Goal: Task Accomplishment & Management: Use online tool/utility

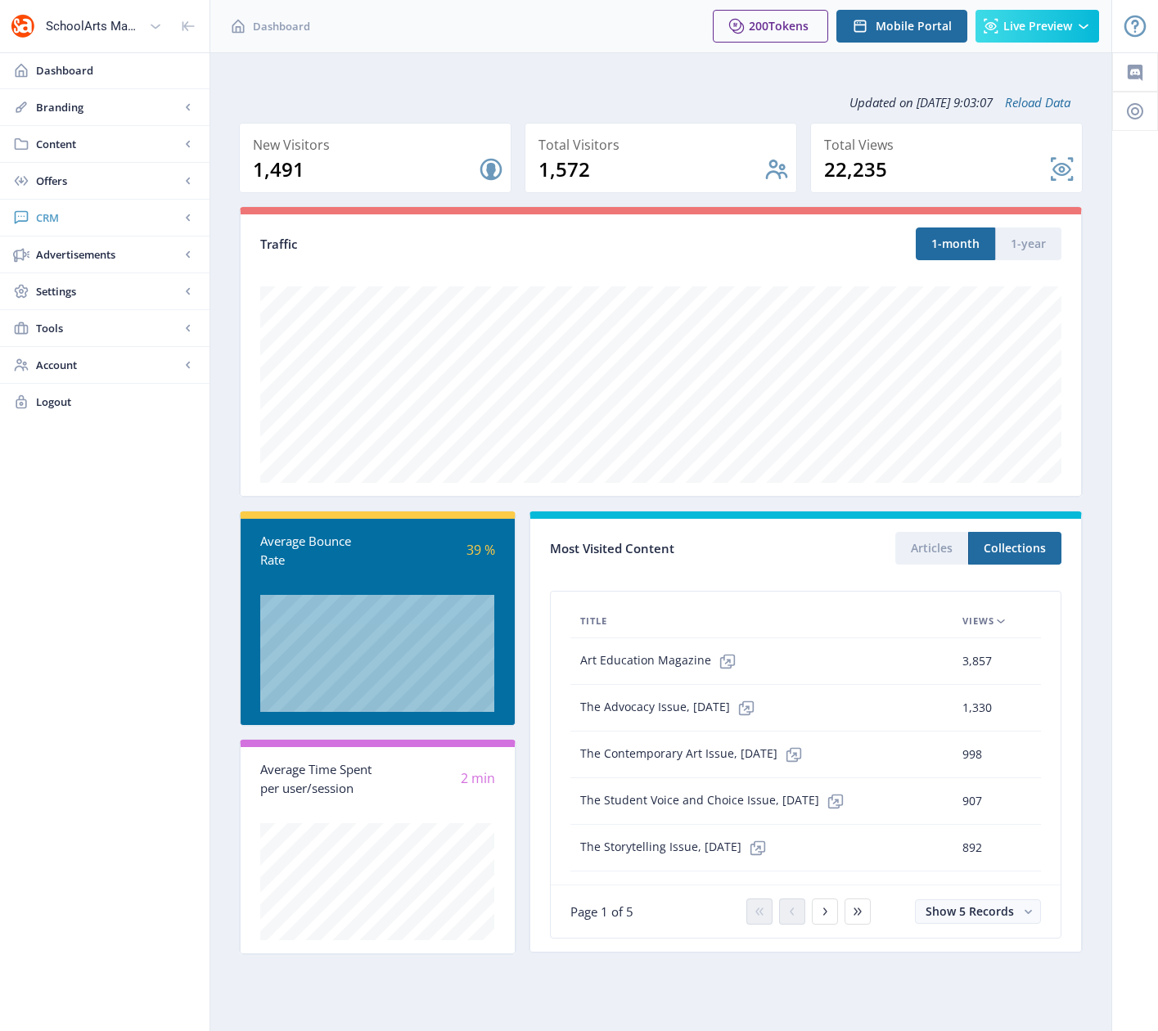
click at [59, 221] on span "CRM" at bounding box center [108, 217] width 144 height 16
click at [72, 146] on span "Content" at bounding box center [108, 144] width 144 height 16
click at [81, 219] on span "Collections" at bounding box center [122, 217] width 141 height 16
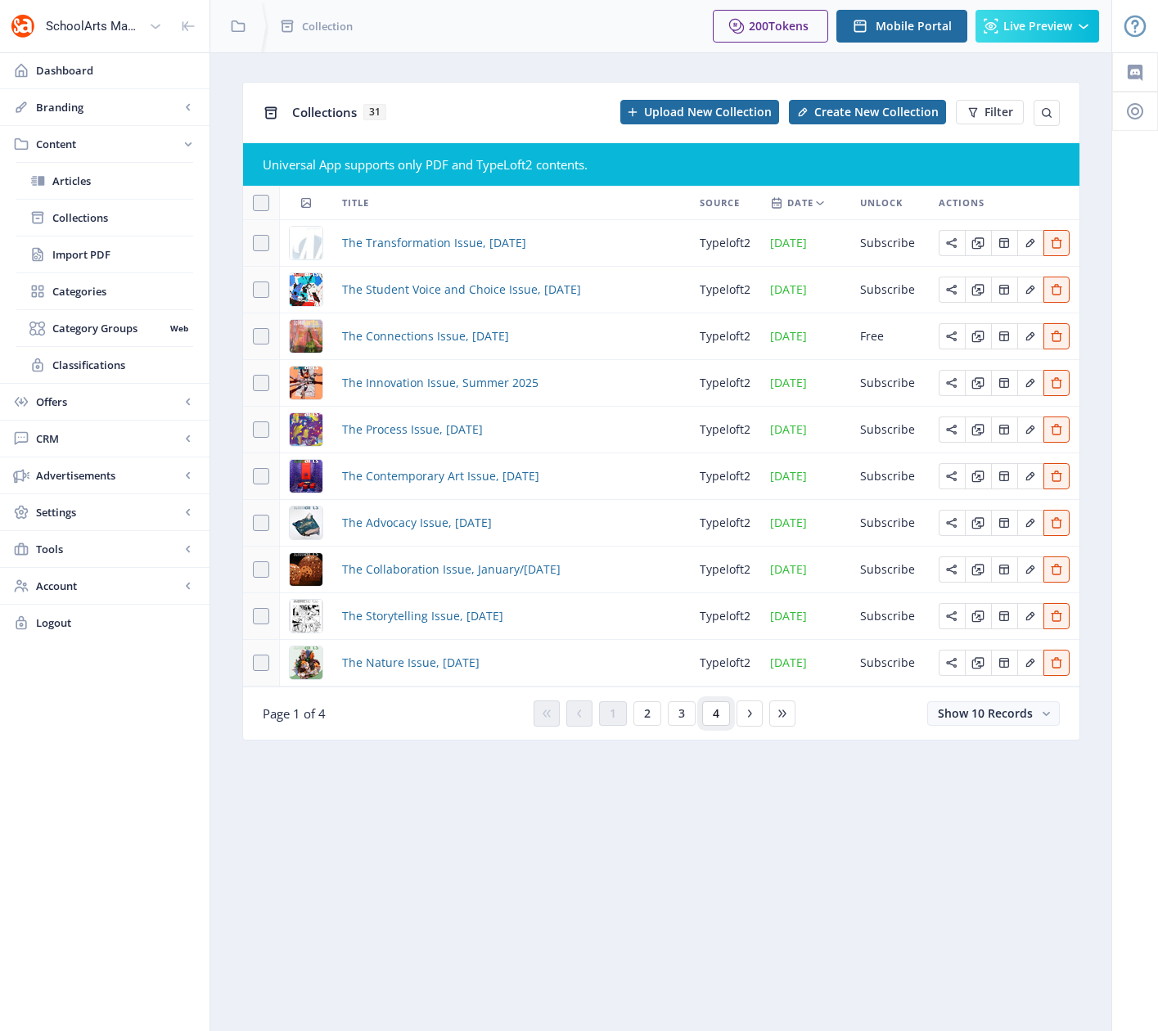
click at [711, 718] on button "4" at bounding box center [716, 713] width 28 height 25
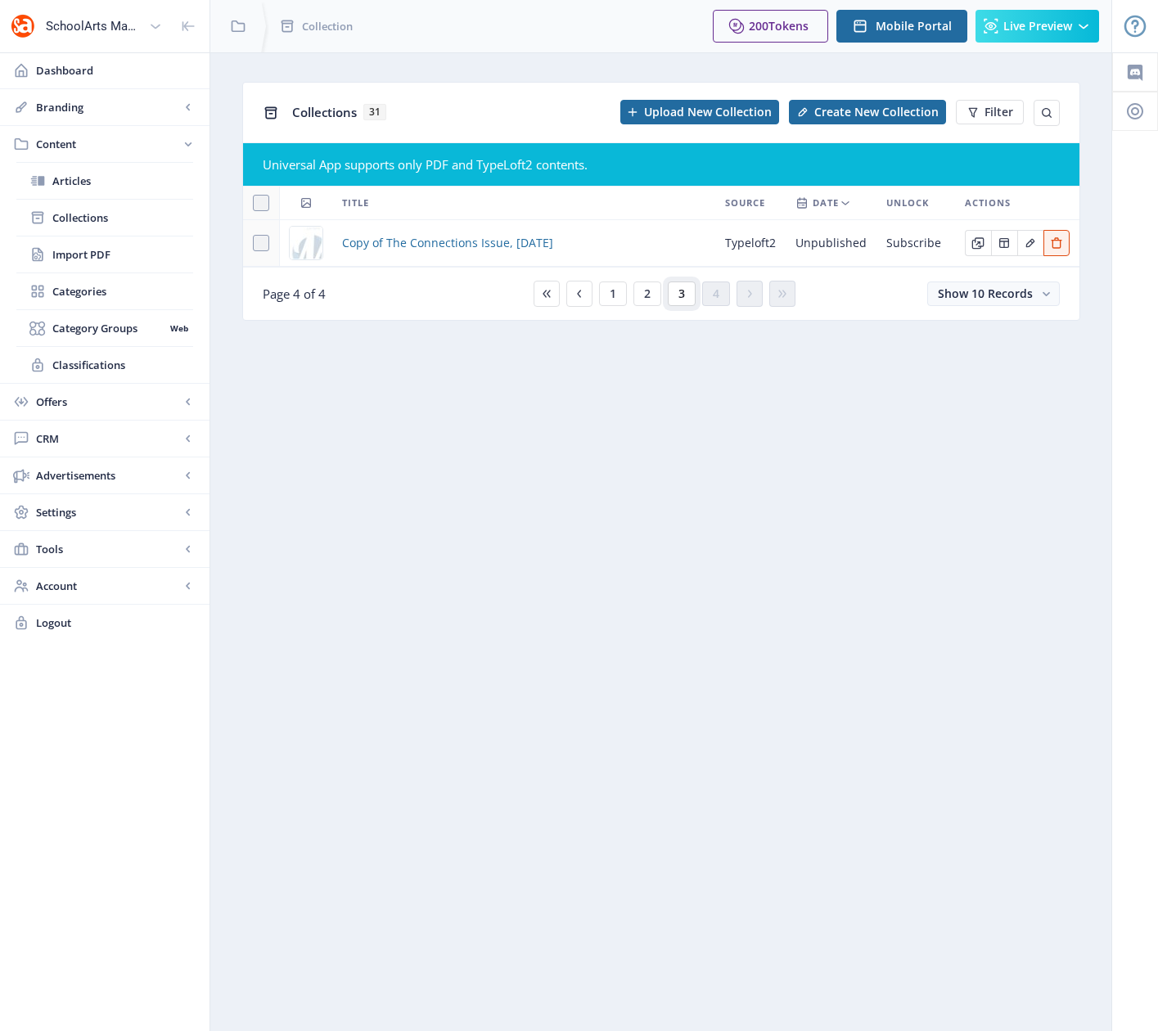
click at [687, 298] on button "3" at bounding box center [682, 293] width 28 height 25
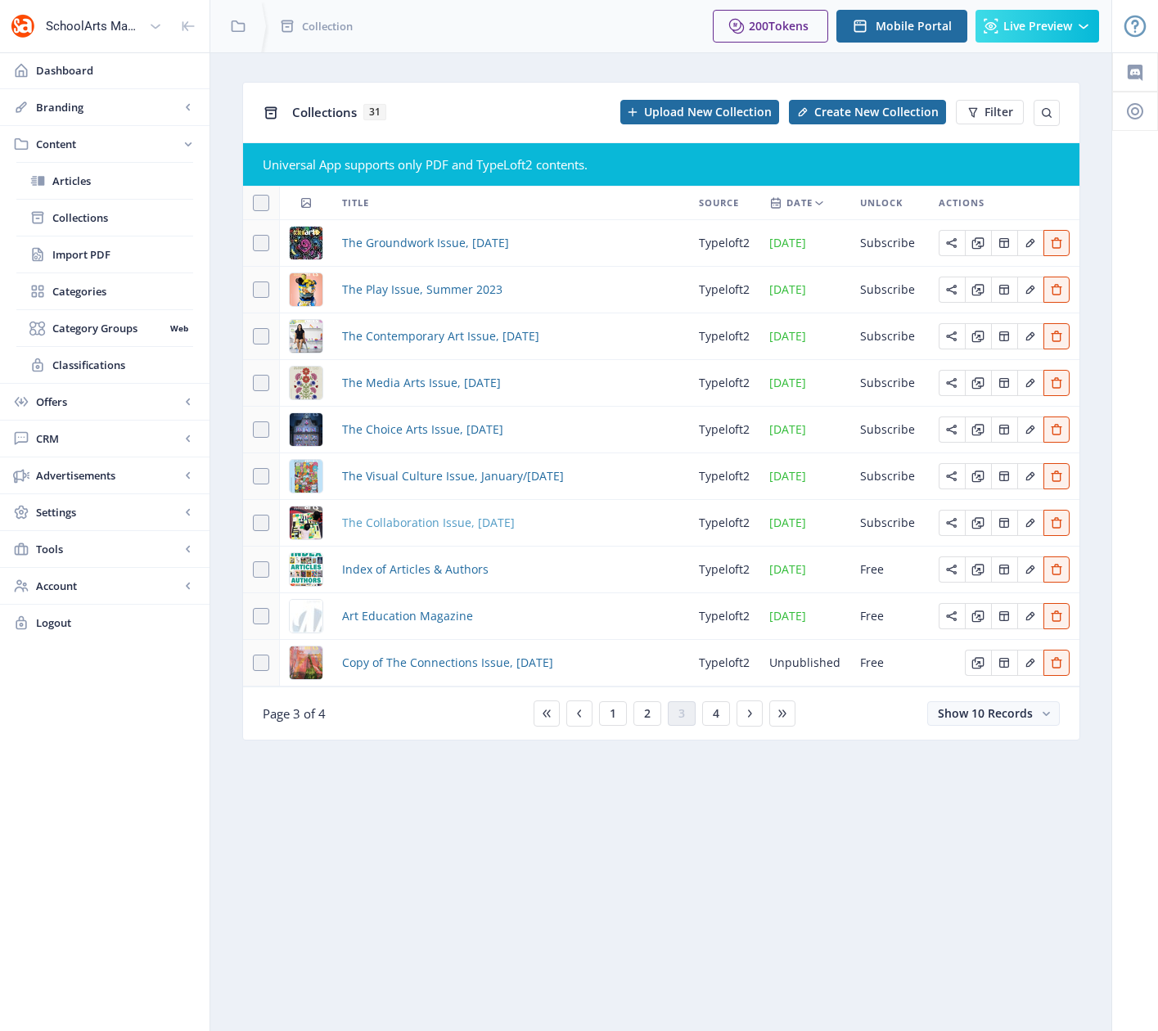
click at [433, 524] on span "The Collaboration Issue, [DATE]" at bounding box center [428, 523] width 173 height 20
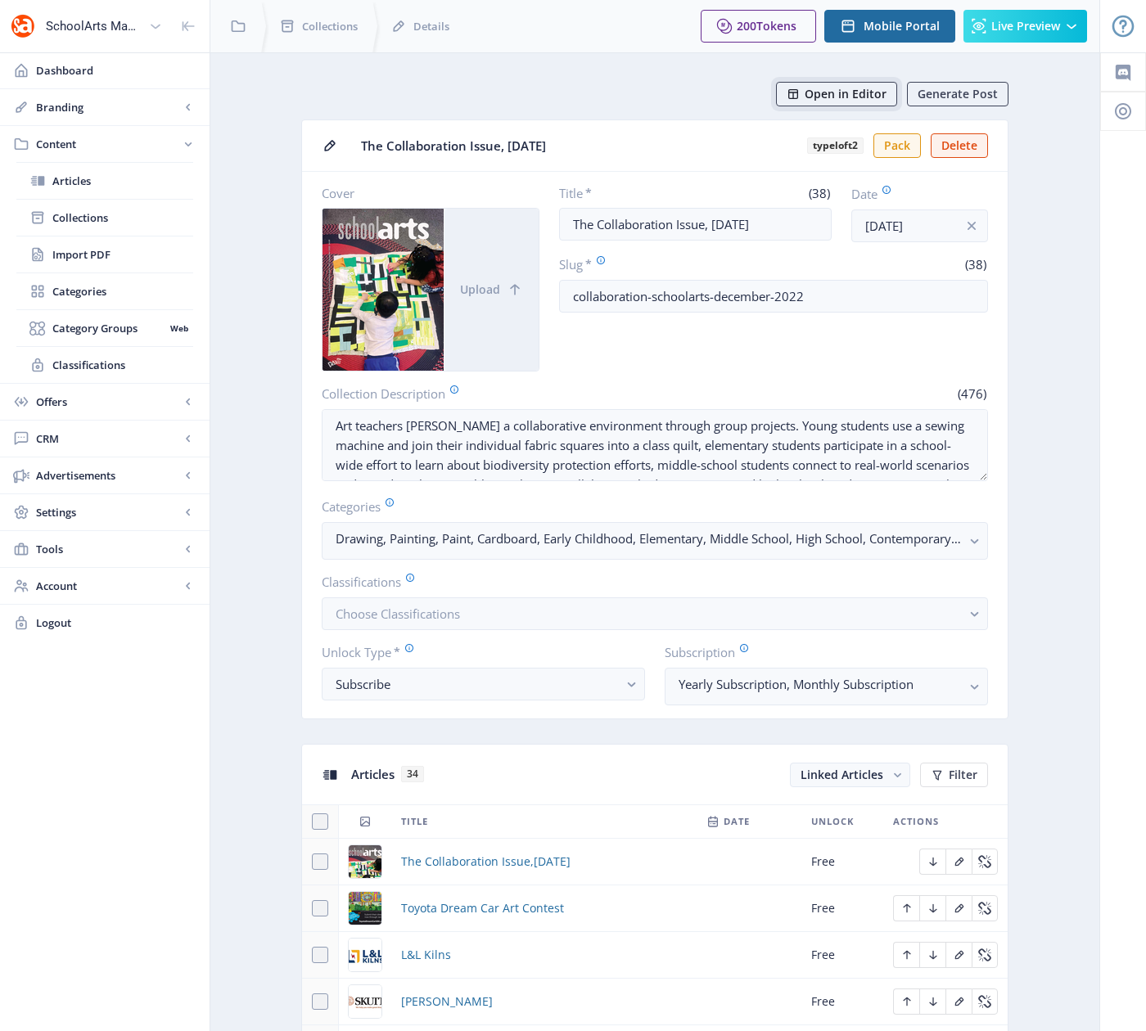
click at [840, 98] on span "Open in Editor" at bounding box center [845, 94] width 82 height 13
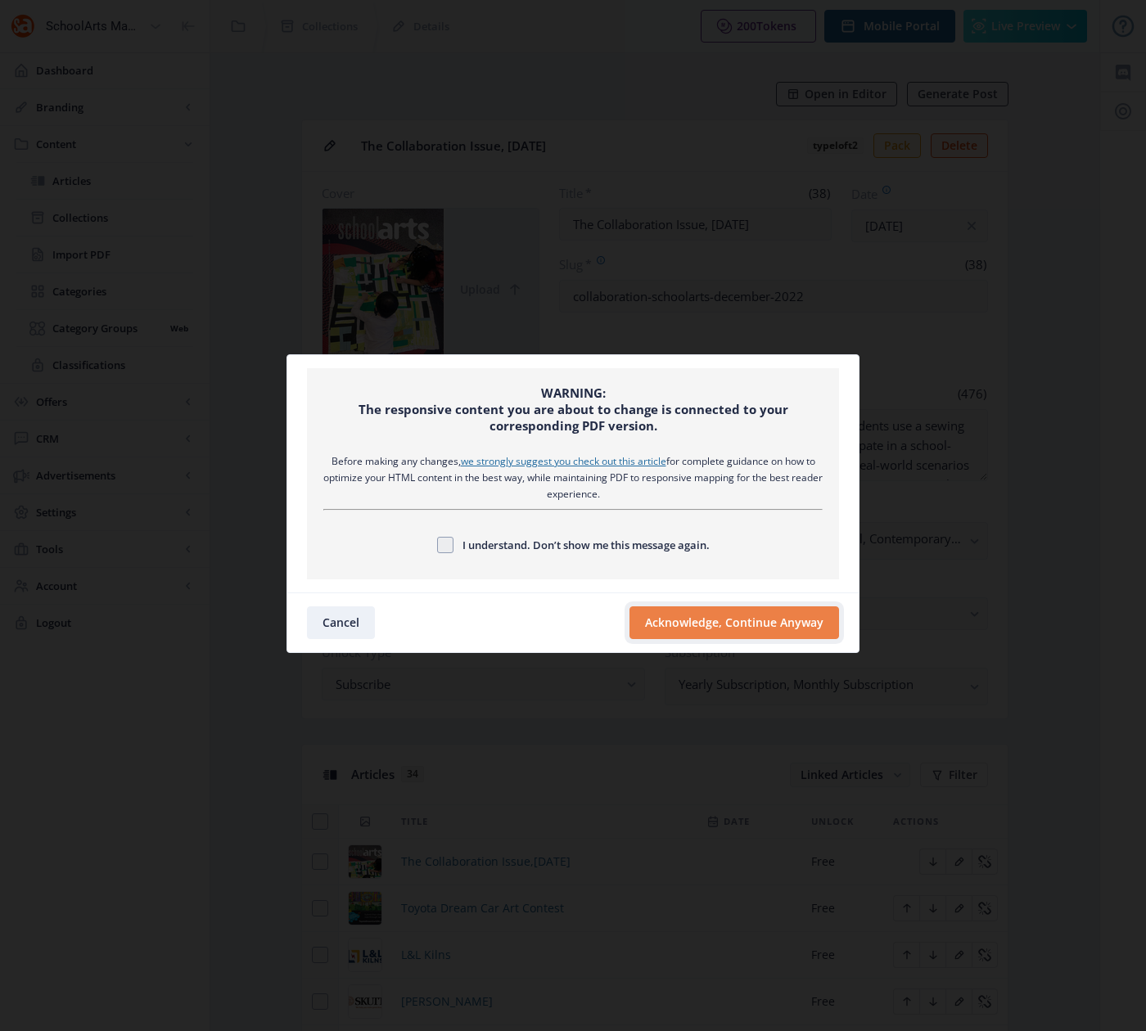
click at [691, 623] on button "Acknowledge, Continue Anyway" at bounding box center [733, 622] width 209 height 33
